Goal: Transaction & Acquisition: Purchase product/service

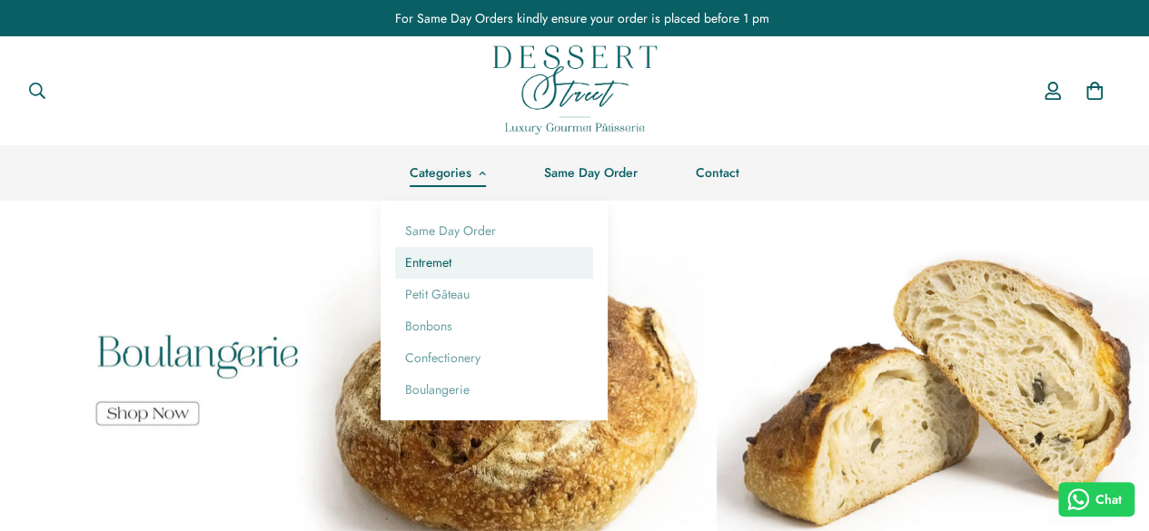
click at [420, 276] on link "Entremet" at bounding box center [494, 263] width 198 height 32
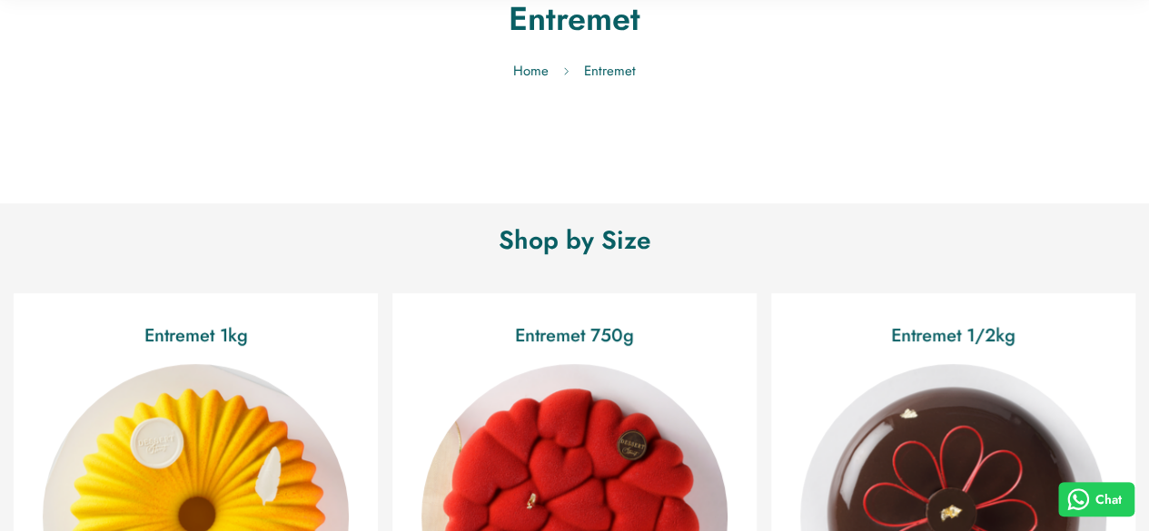
scroll to position [489, 0]
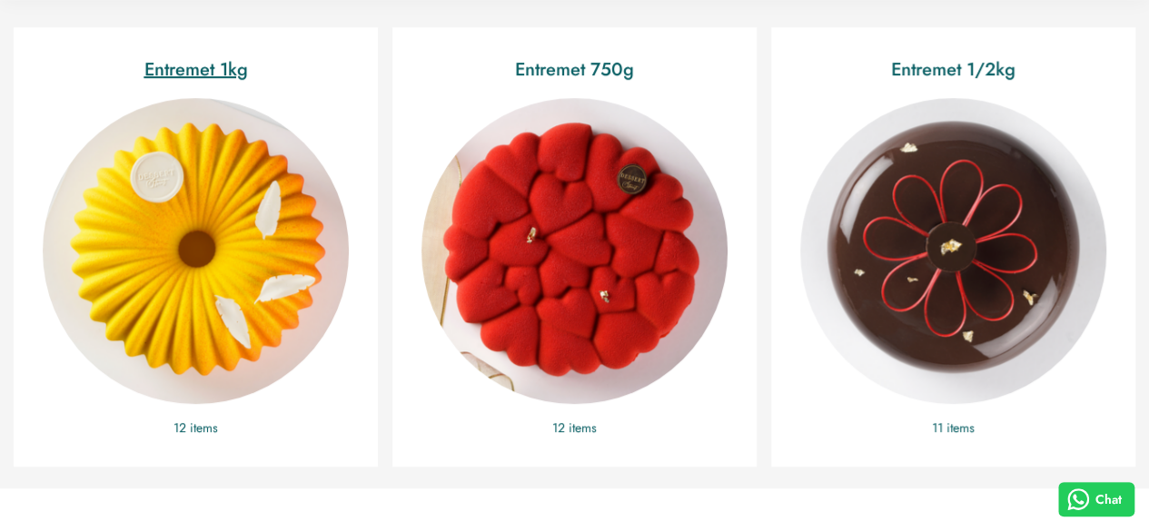
click at [162, 262] on img "Entremet 1kg" at bounding box center [196, 251] width 306 height 306
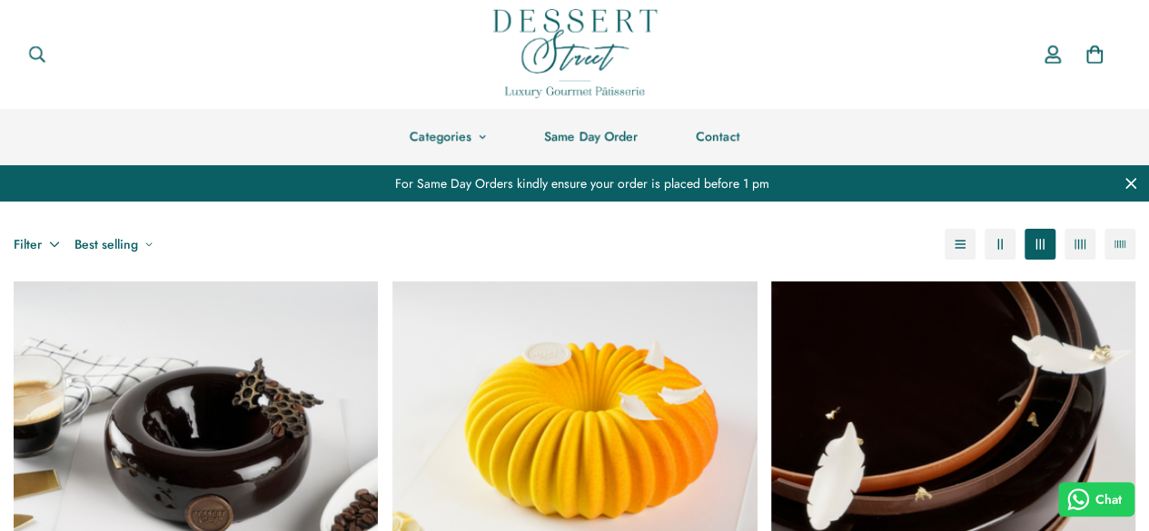
click at [681, 357] on img "Tropical" at bounding box center [574, 463] width 400 height 400
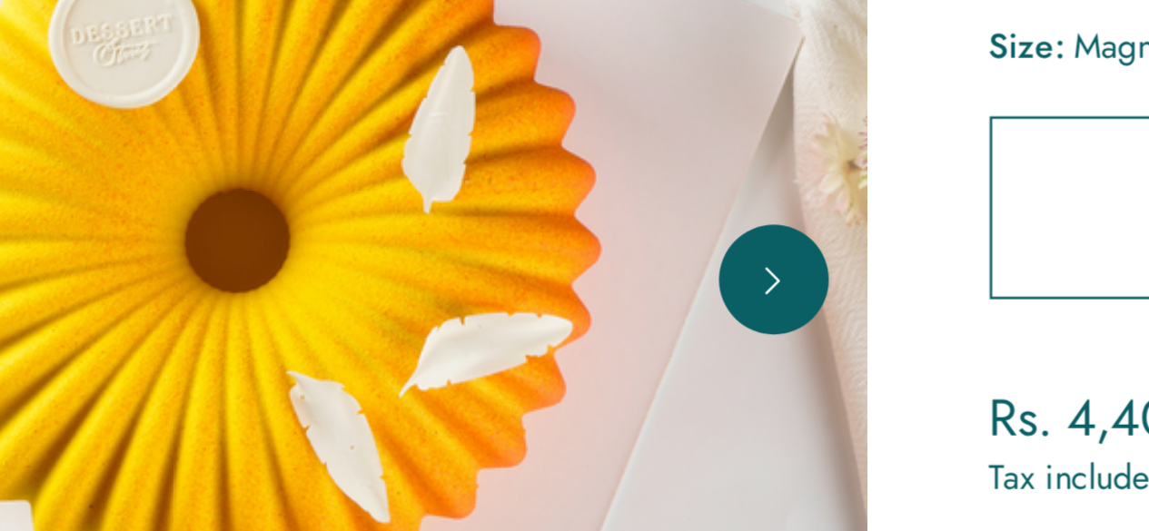
scroll to position [25, 0]
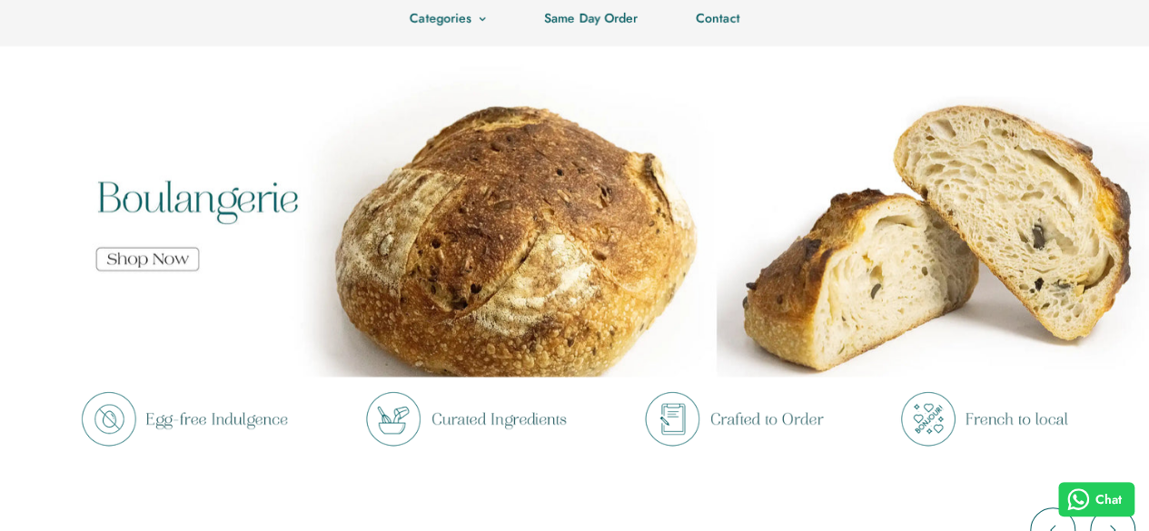
scroll to position [173, 0]
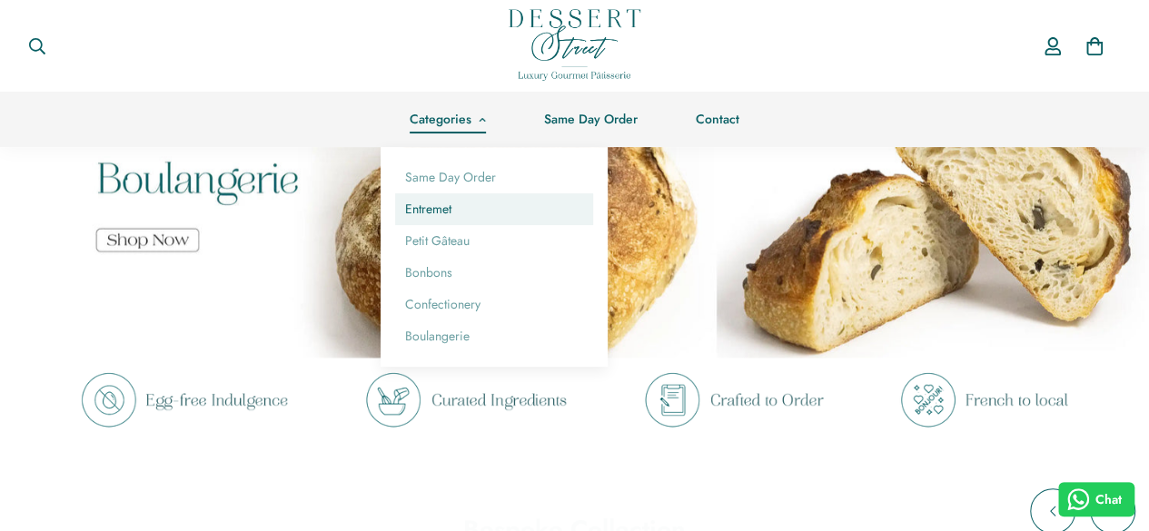
click at [446, 207] on link "Entremet" at bounding box center [494, 209] width 198 height 32
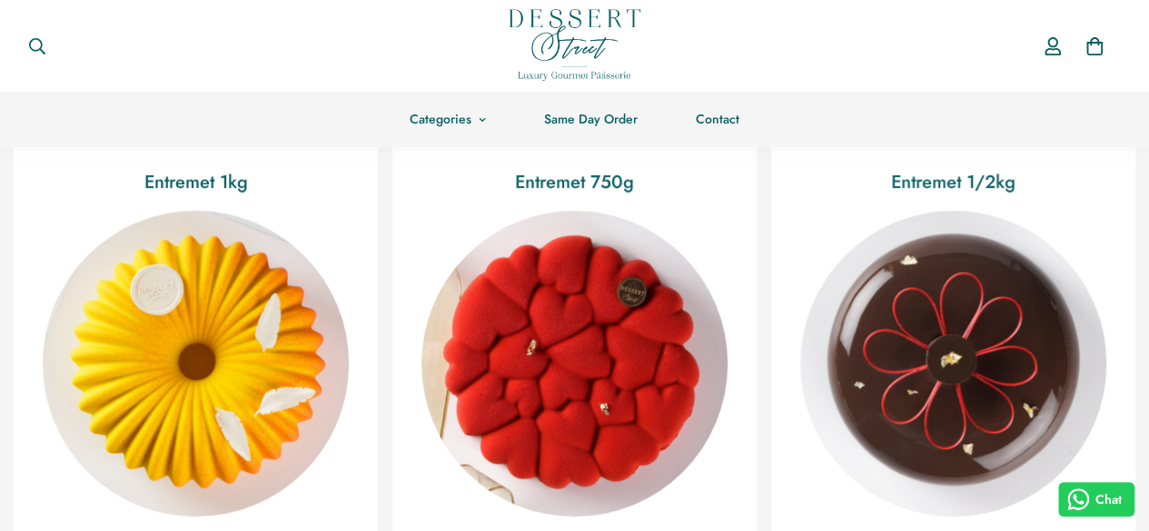
scroll to position [376, 0]
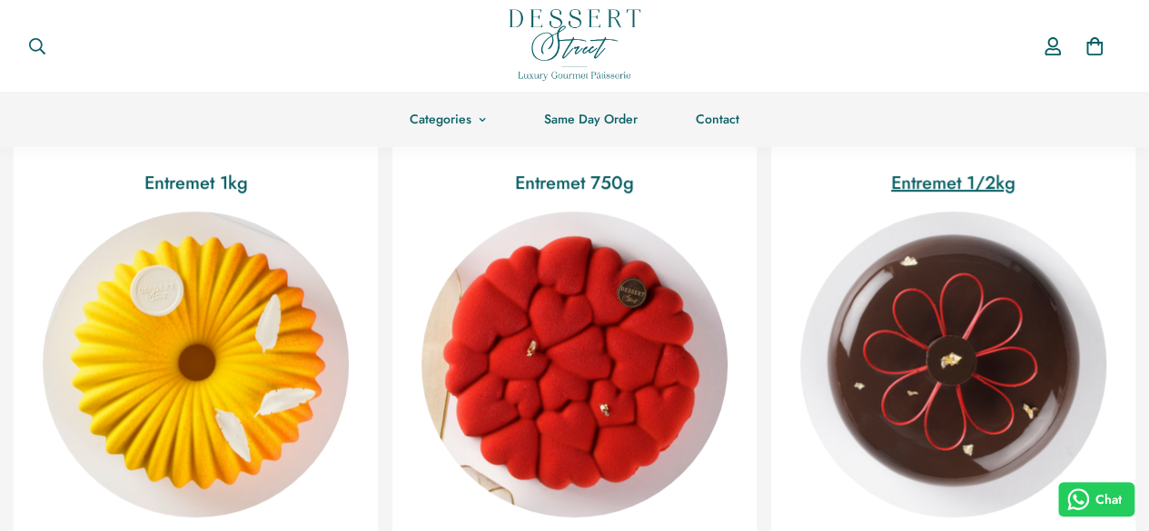
click at [879, 400] on img "Entremet 1/2kg" at bounding box center [953, 365] width 306 height 306
click at [205, 356] on img "Entremet 1kg" at bounding box center [196, 365] width 306 height 306
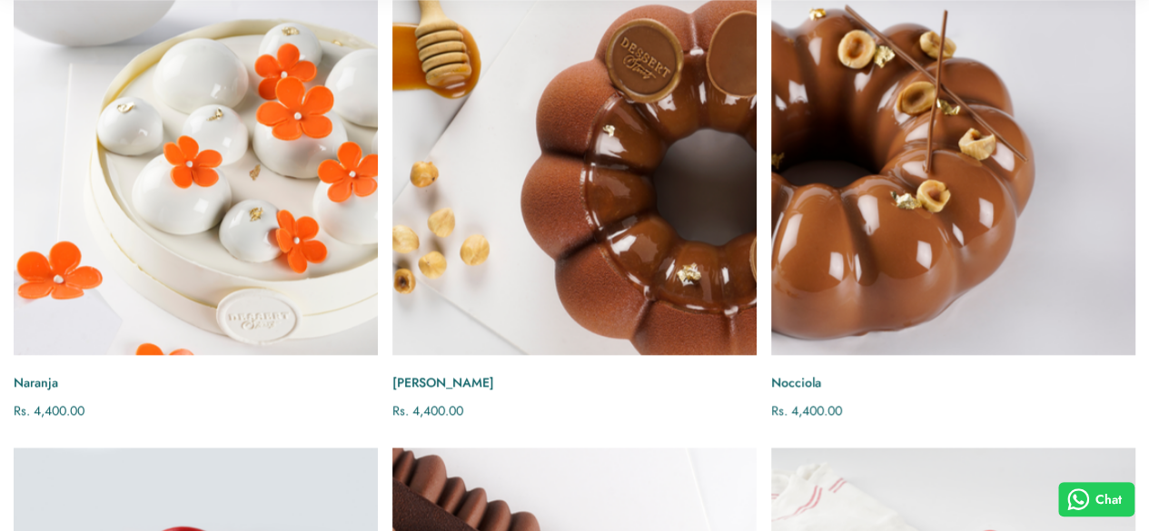
scroll to position [1206, 0]
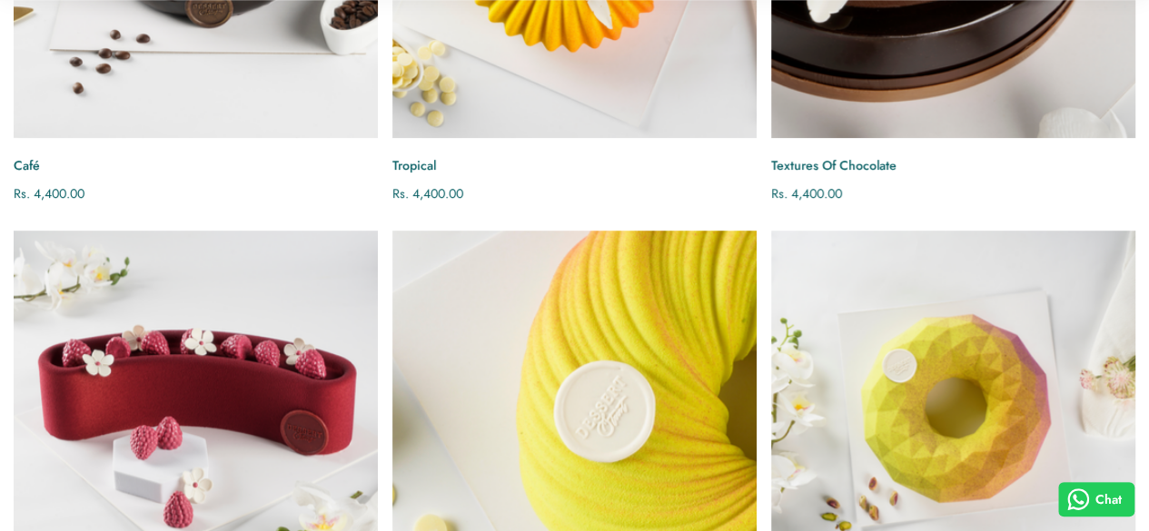
scroll to position [508, 0]
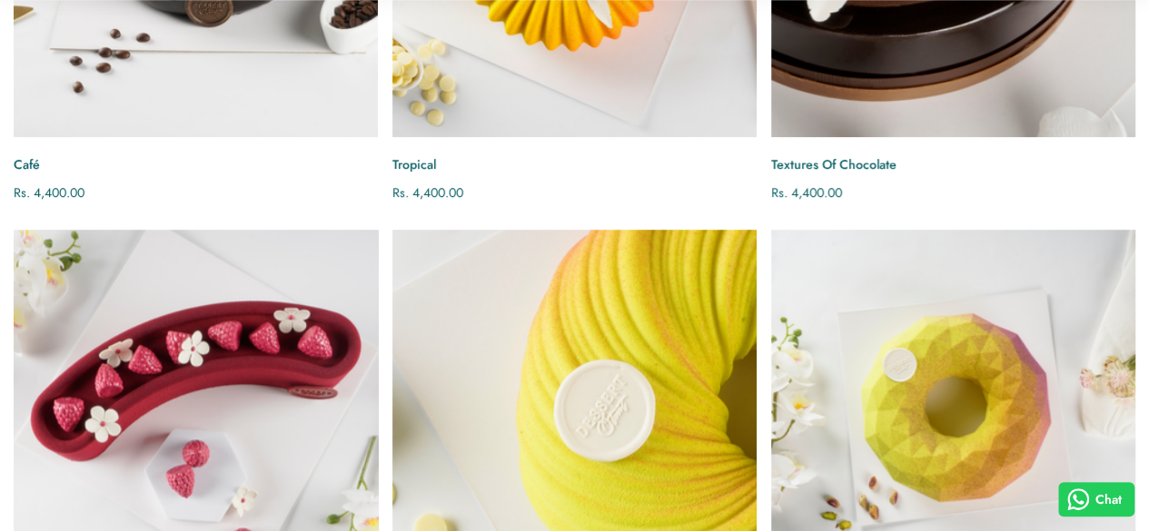
click at [396, 212] on img "Framboise" at bounding box center [195, 412] width 400 height 400
click at [396, 218] on img "Framboise" at bounding box center [195, 412] width 400 height 400
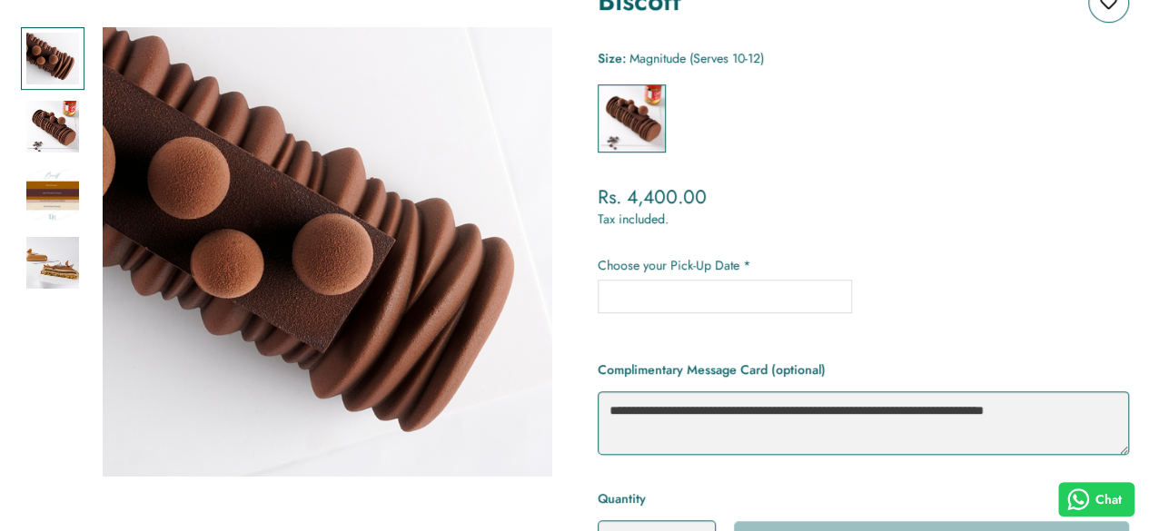
scroll to position [328, 0]
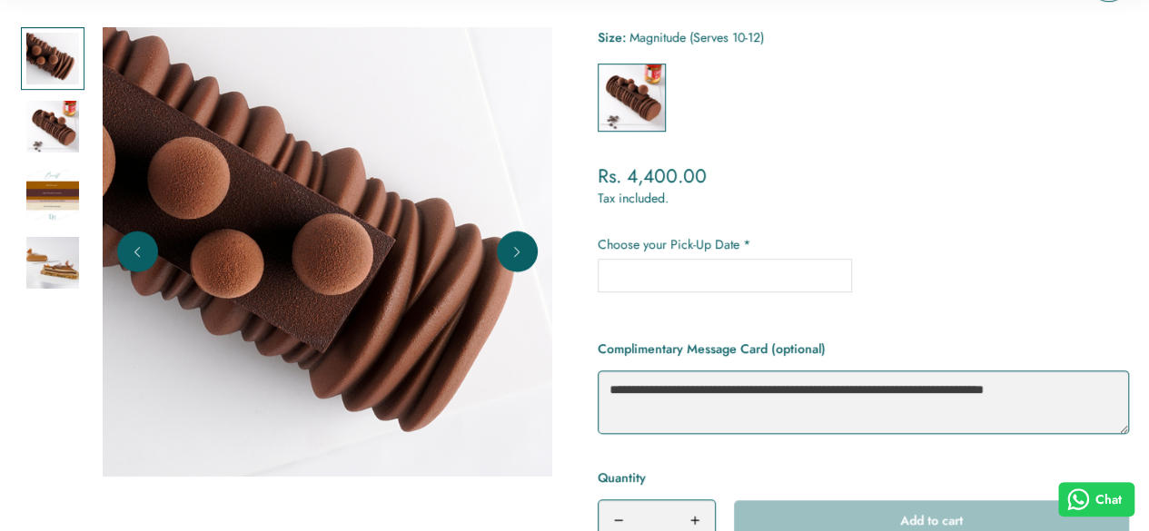
click at [53, 136] on img at bounding box center [52, 127] width 53 height 53
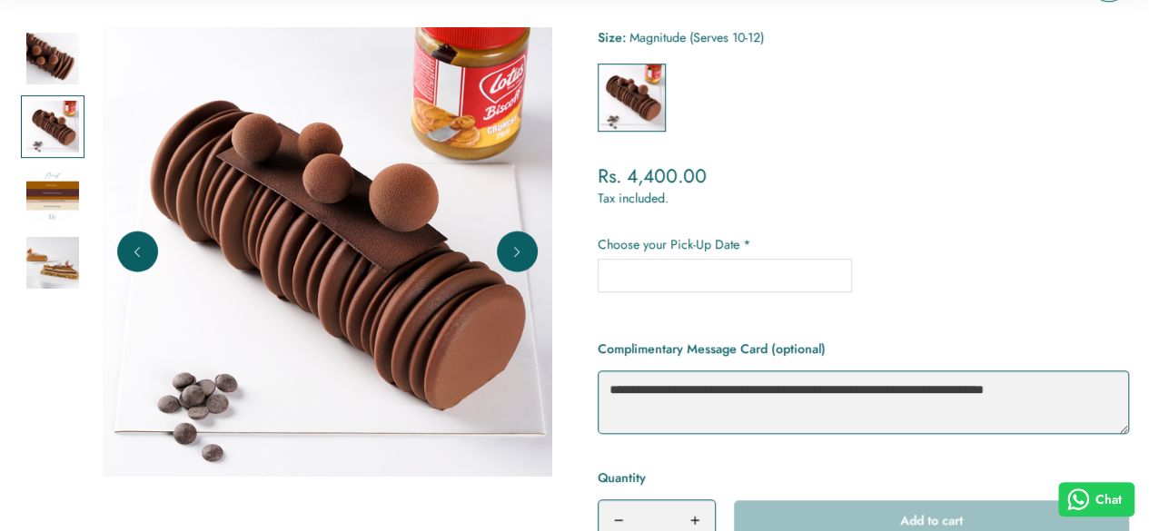
click at [54, 210] on img at bounding box center [52, 195] width 53 height 53
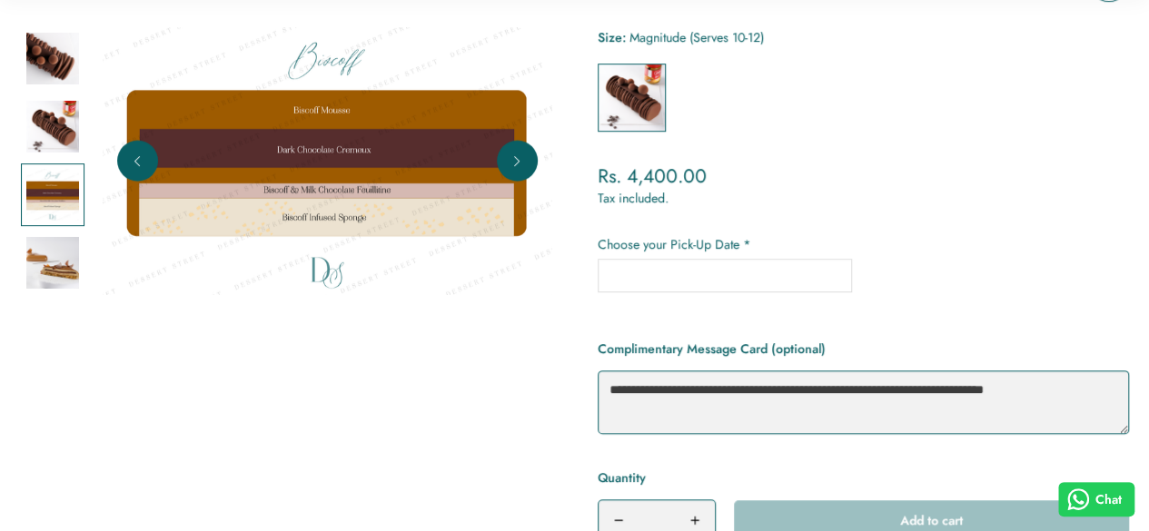
click at [55, 278] on img at bounding box center [52, 263] width 53 height 53
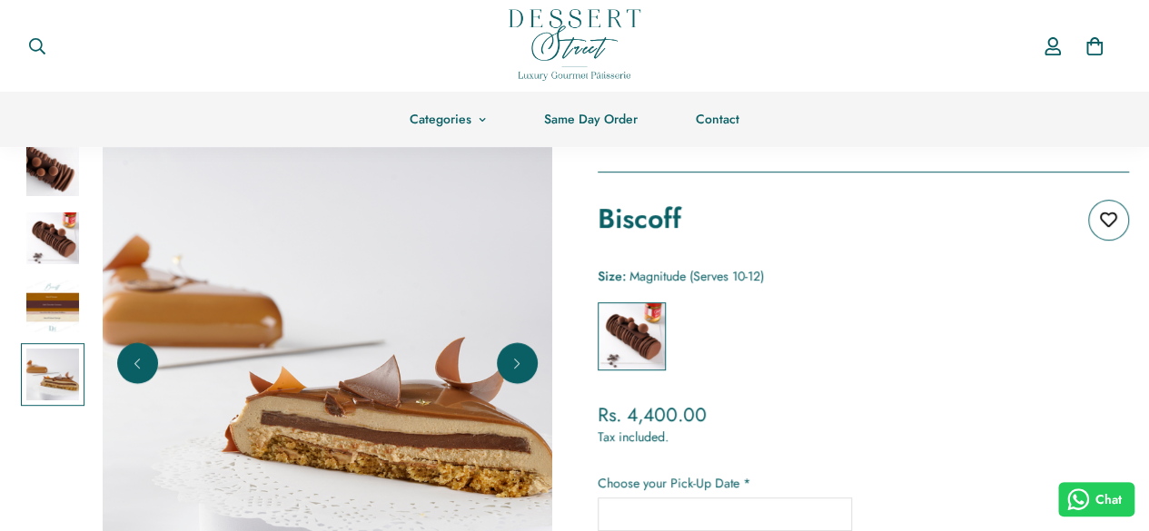
scroll to position [15, 0]
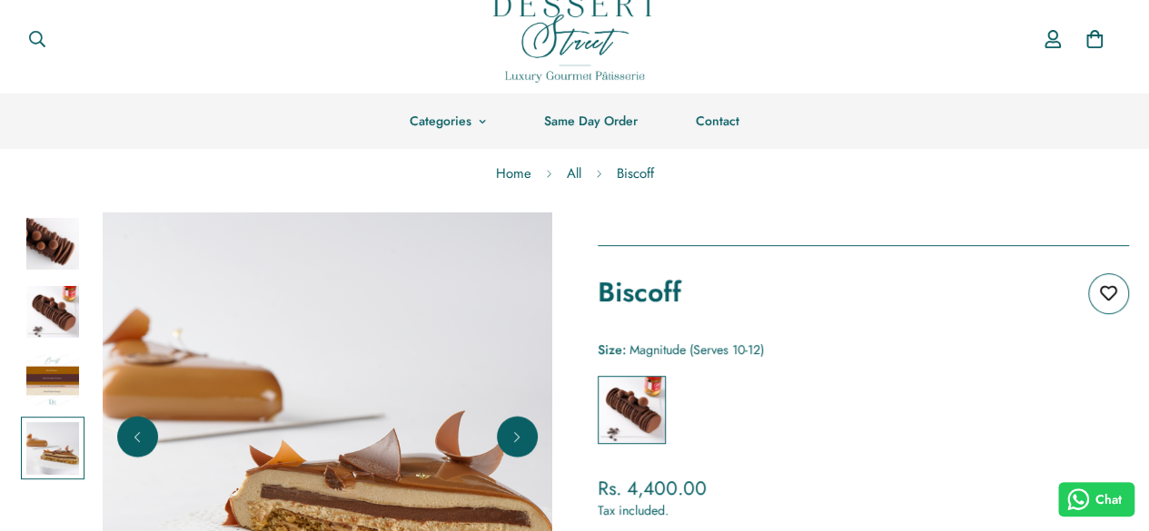
click at [53, 239] on img at bounding box center [52, 244] width 53 height 53
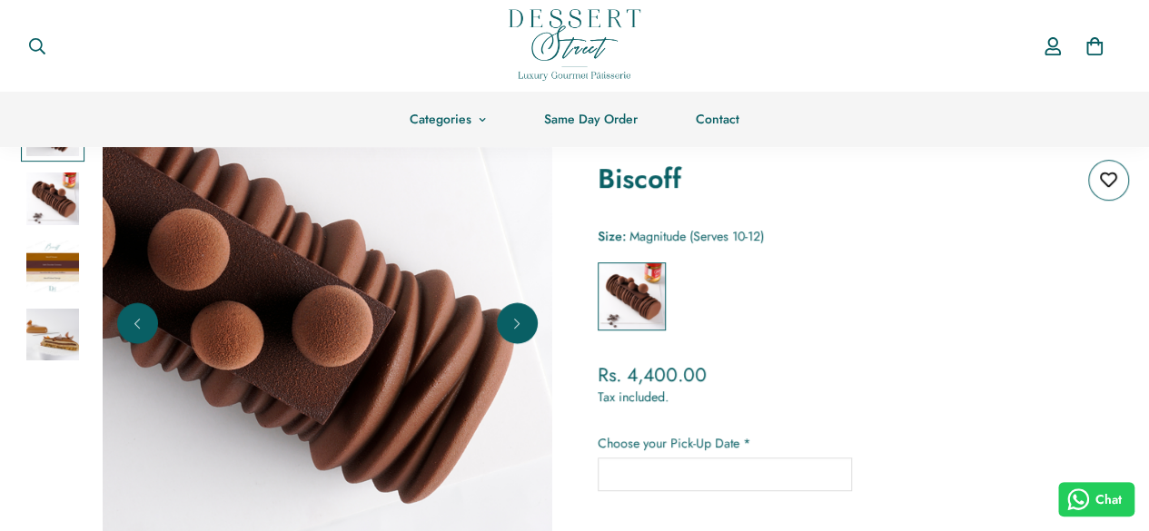
scroll to position [133, 0]
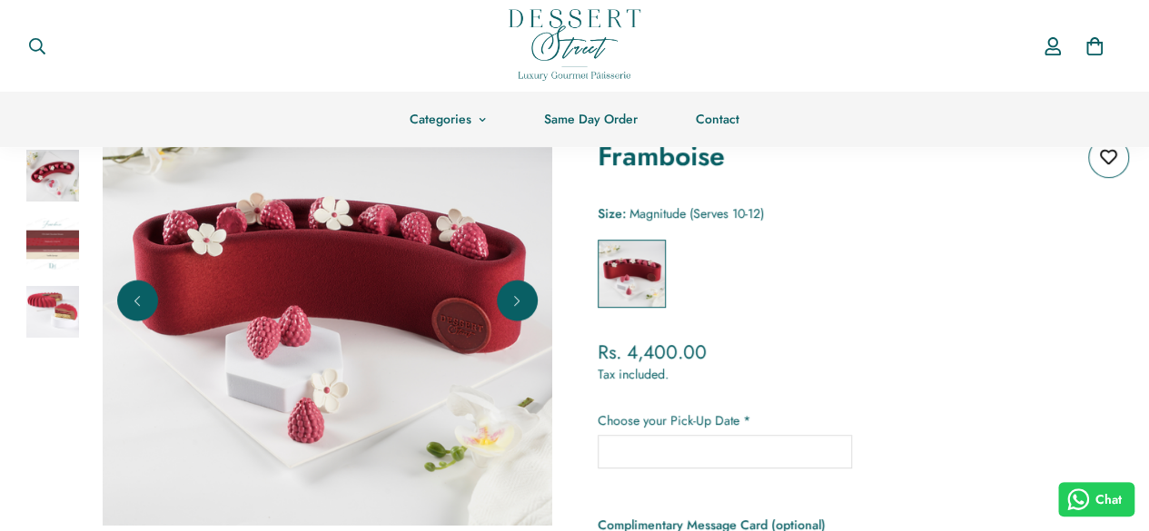
scroll to position [153, 0]
click at [53, 246] on img at bounding box center [52, 243] width 53 height 53
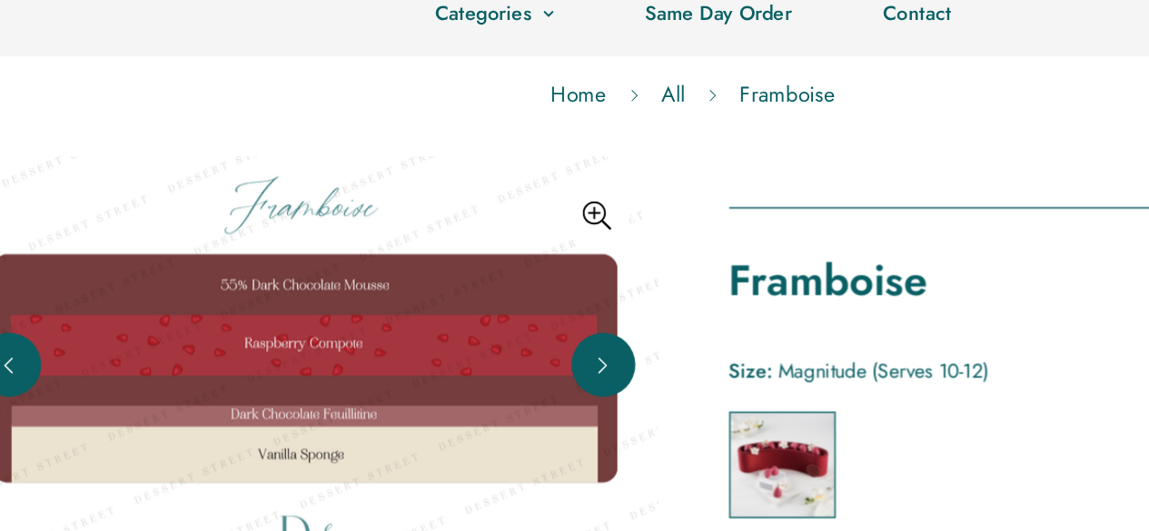
scroll to position [18, 0]
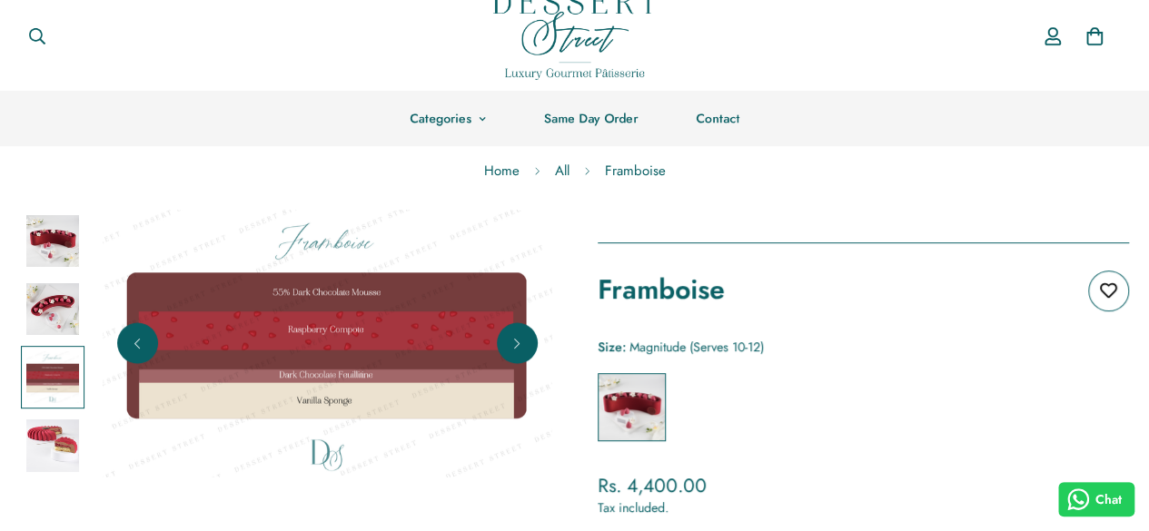
click at [60, 442] on img at bounding box center [52, 446] width 53 height 53
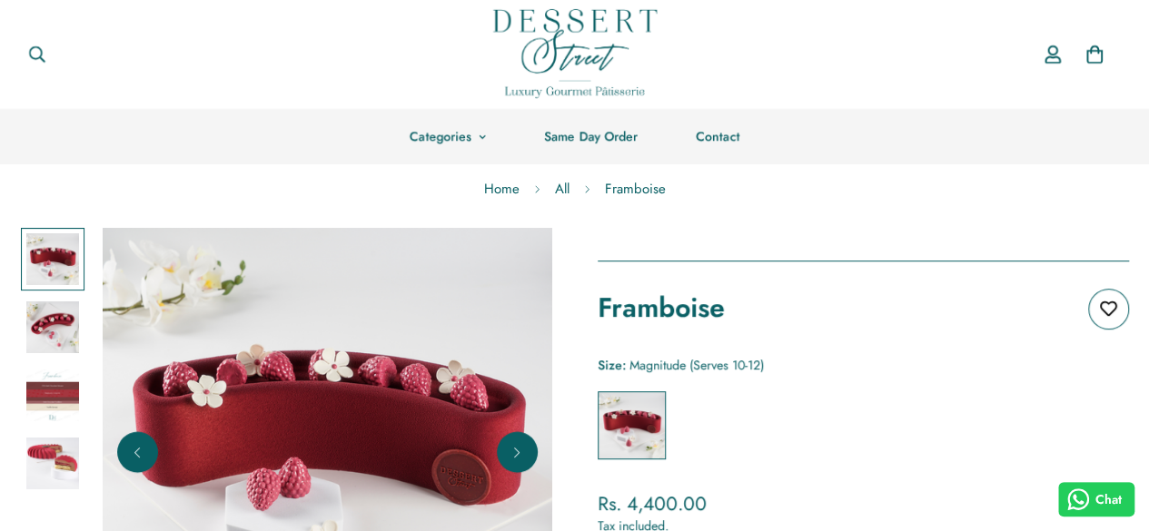
click at [53, 458] on img at bounding box center [52, 464] width 53 height 53
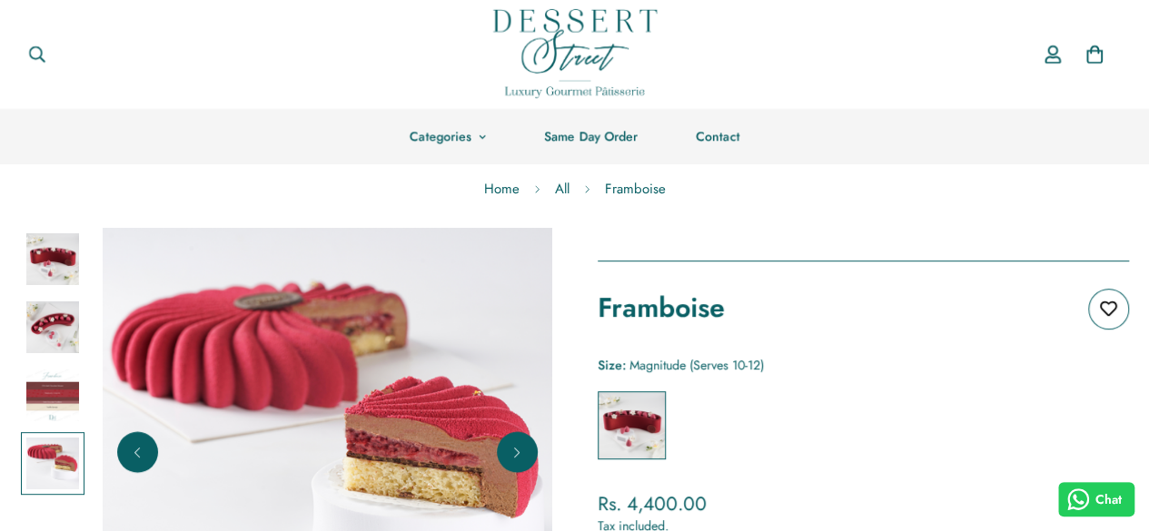
click at [46, 251] on img at bounding box center [52, 259] width 53 height 53
